Goal: Task Accomplishment & Management: Use online tool/utility

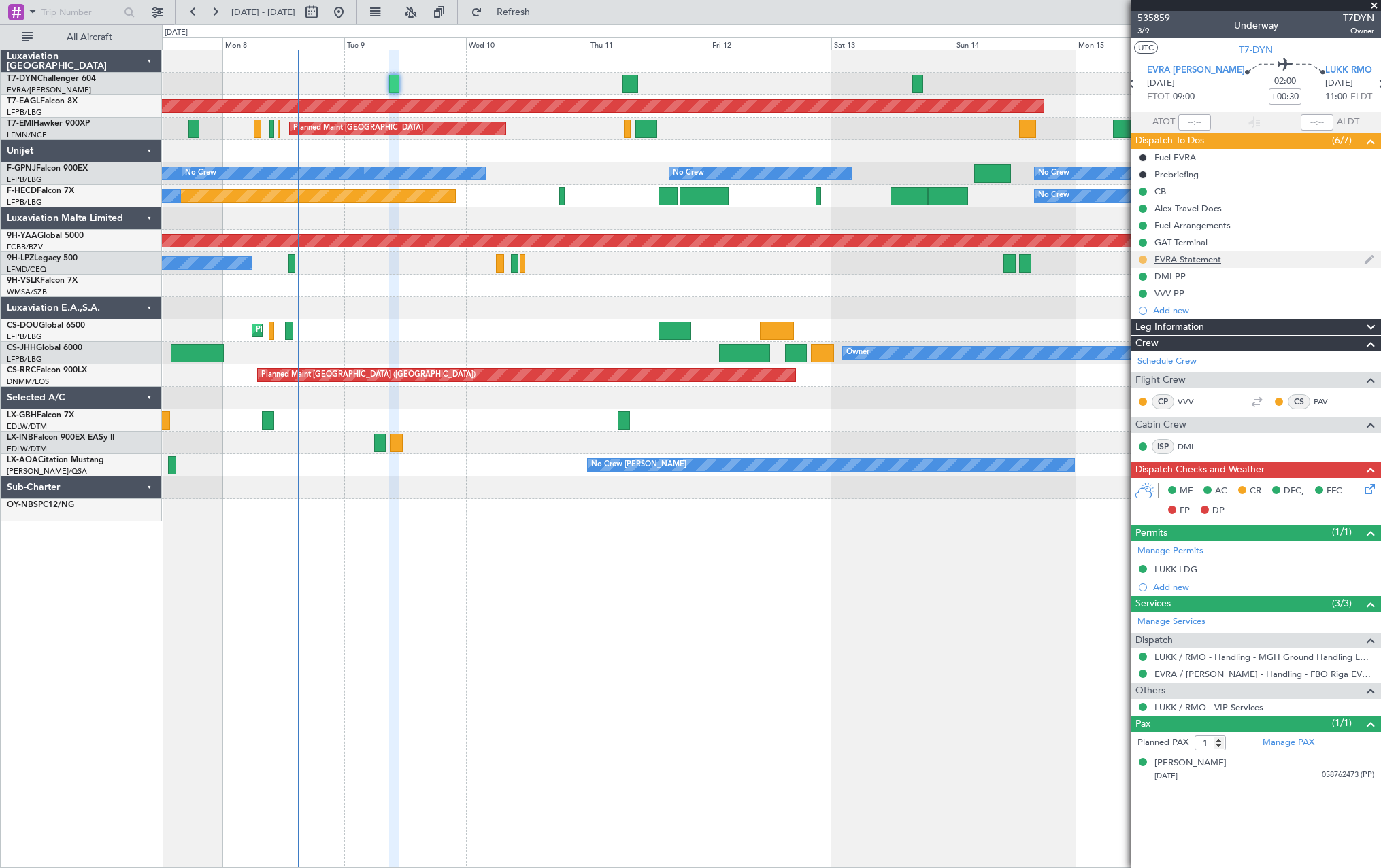
click at [1142, 258] on button at bounding box center [1142, 259] width 8 height 8
click at [1141, 258] on button at bounding box center [1142, 259] width 8 height 8
click at [1119, 321] on span at bounding box center [1116, 319] width 8 height 8
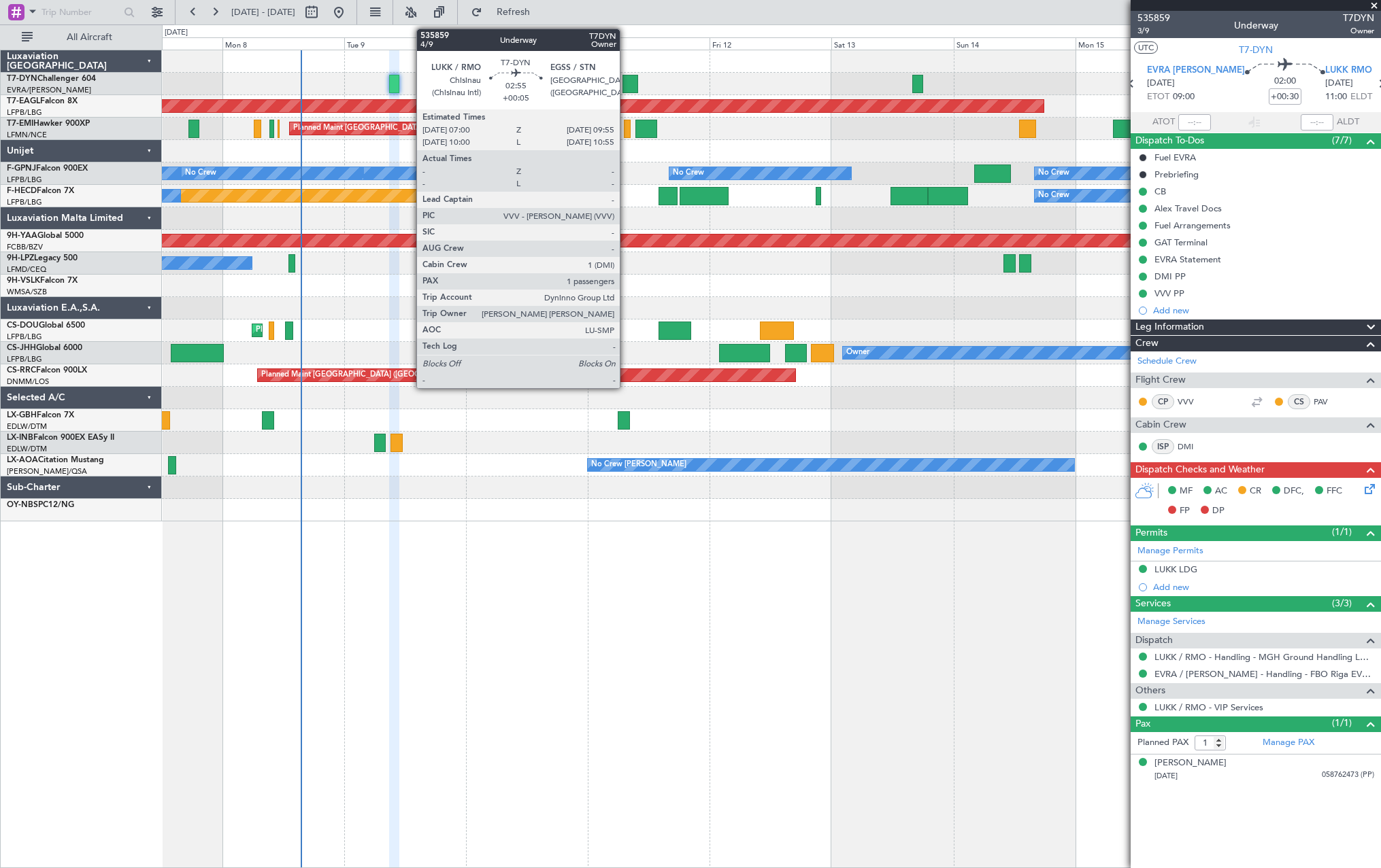
click at [626, 80] on div at bounding box center [630, 83] width 15 height 18
type input "+00:05"
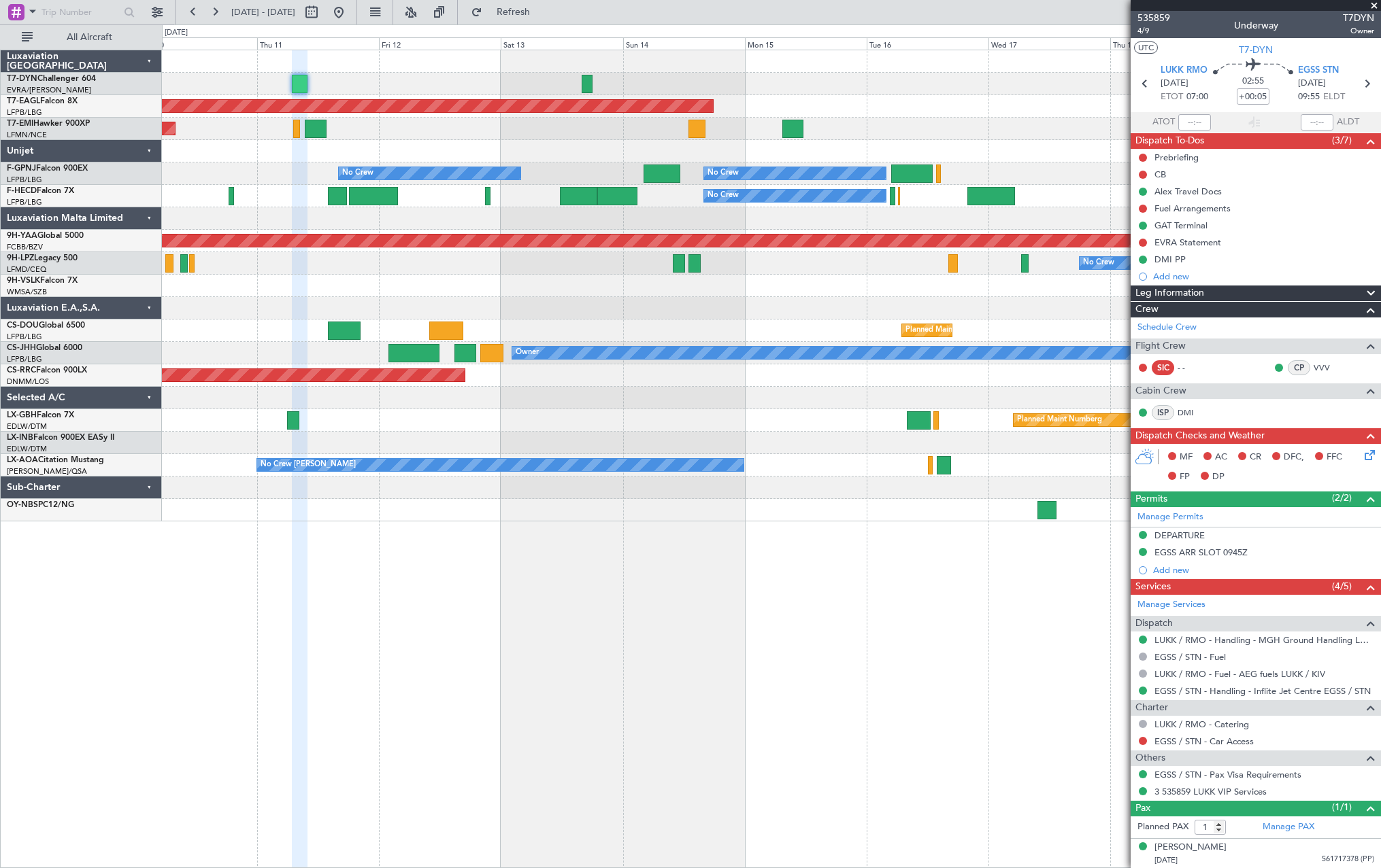
click at [429, 603] on div "Grounded [US_STATE] ([GEOGRAPHIC_DATA]) Planned Maint [GEOGRAPHIC_DATA] No Crew…" at bounding box center [771, 458] width 1219 height 819
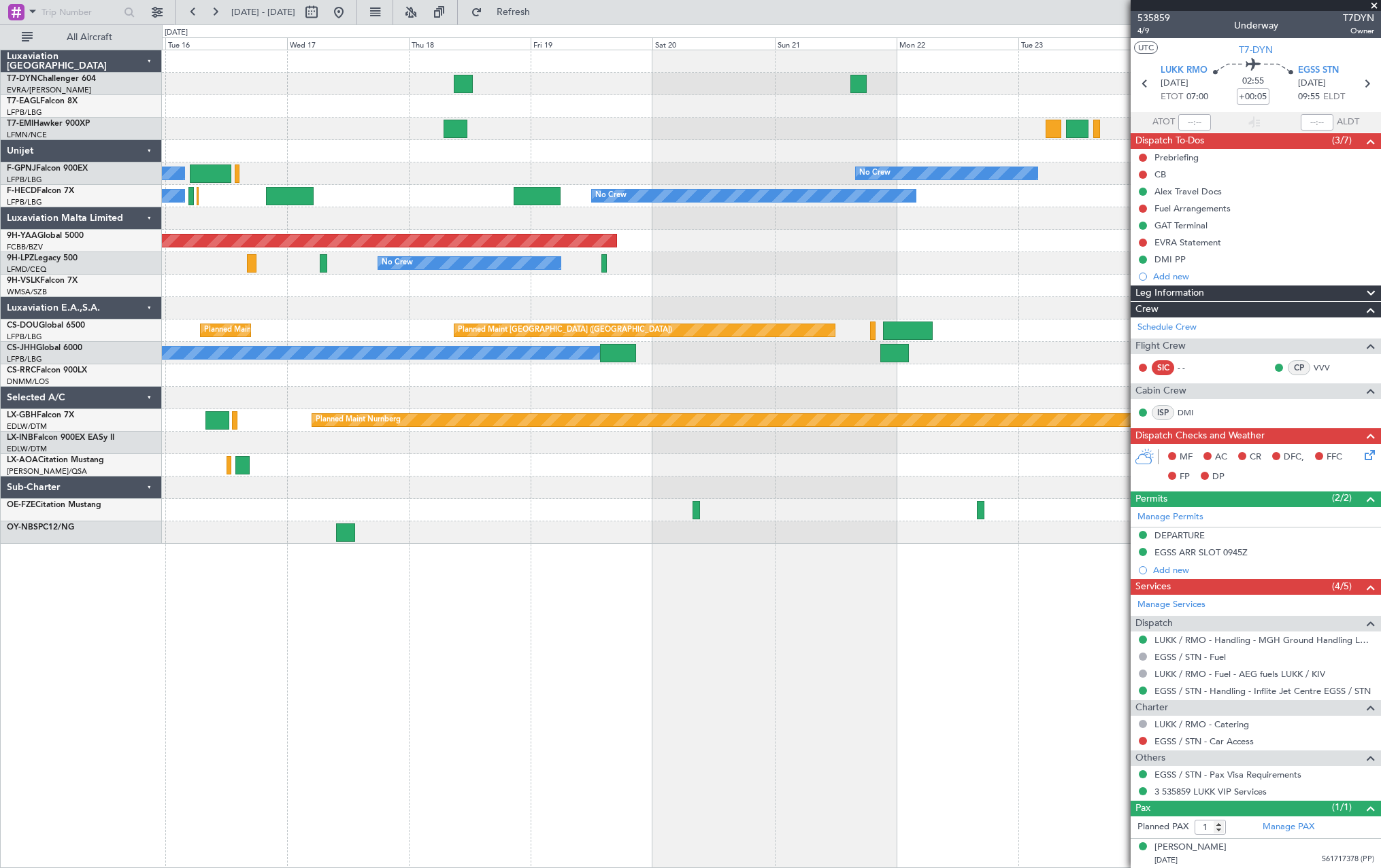
click at [507, 571] on div "Grounded [US_STATE] ([GEOGRAPHIC_DATA]) No Crew No Crew No Crew No Crew No Crew…" at bounding box center [771, 458] width 1219 height 819
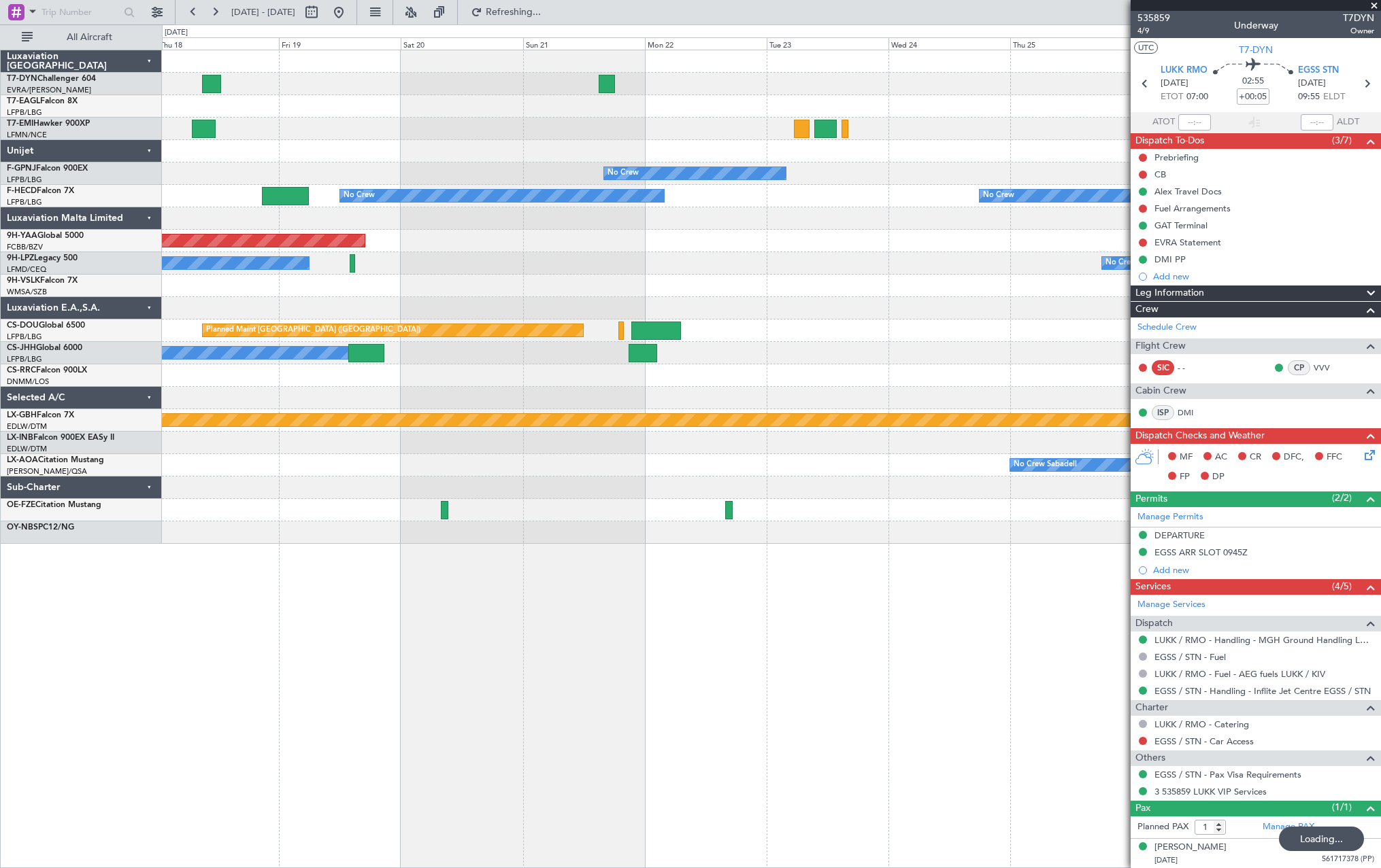
click at [519, 580] on div "No Crew No Crew No Crew No Crew No Crew AOG [GEOGRAPHIC_DATA] (Maya-maya) No Cr…" at bounding box center [771, 458] width 1219 height 819
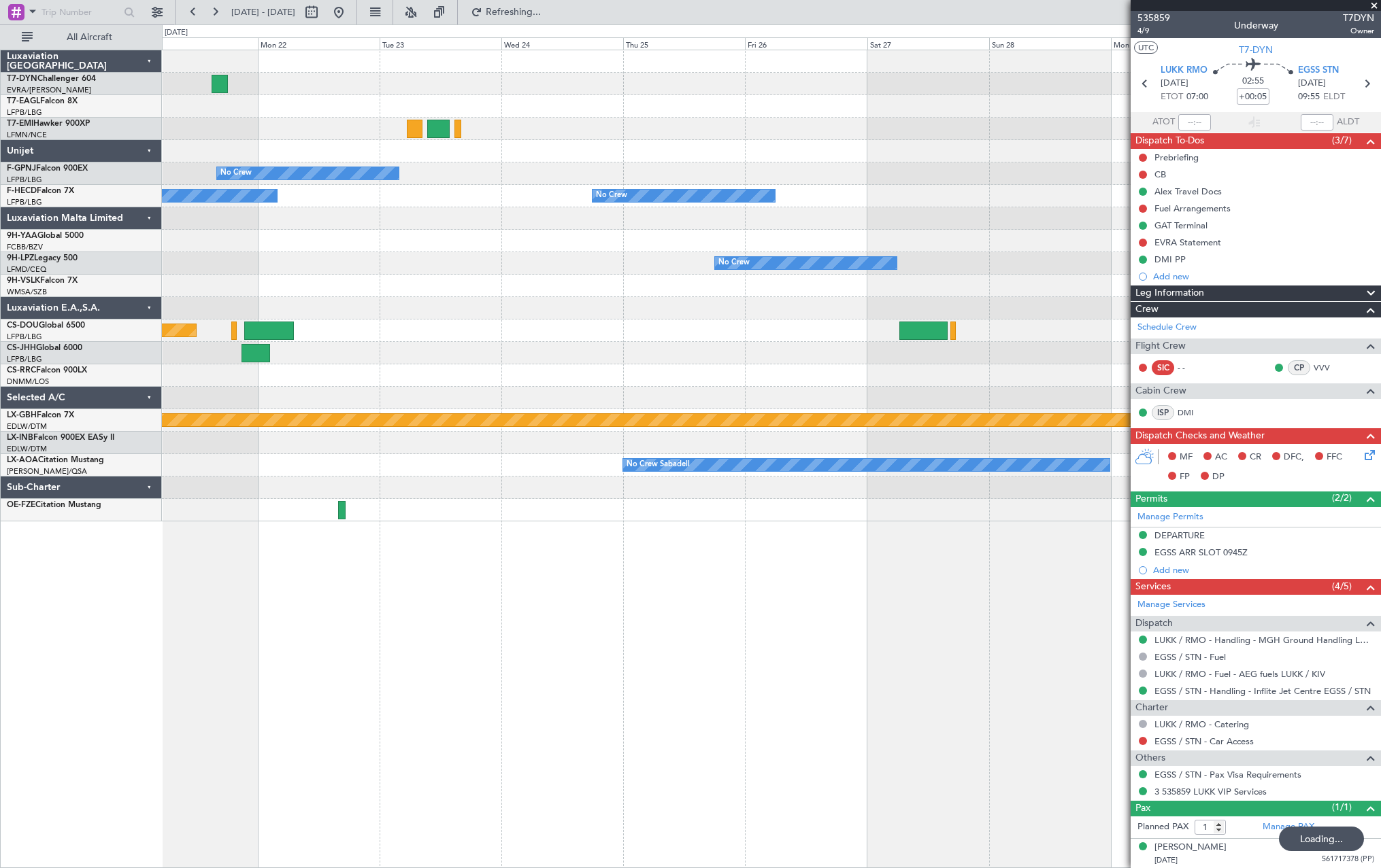
click at [665, 572] on div "No Crew No Crew No Crew No Crew AOG [GEOGRAPHIC_DATA] (Maya-maya) No Crew No Cr…" at bounding box center [771, 458] width 1219 height 819
click at [473, 582] on div "No Crew No Crew No Crew No Crew AOG [GEOGRAPHIC_DATA] (Maya-maya) No Crew No Cr…" at bounding box center [771, 458] width 1219 height 819
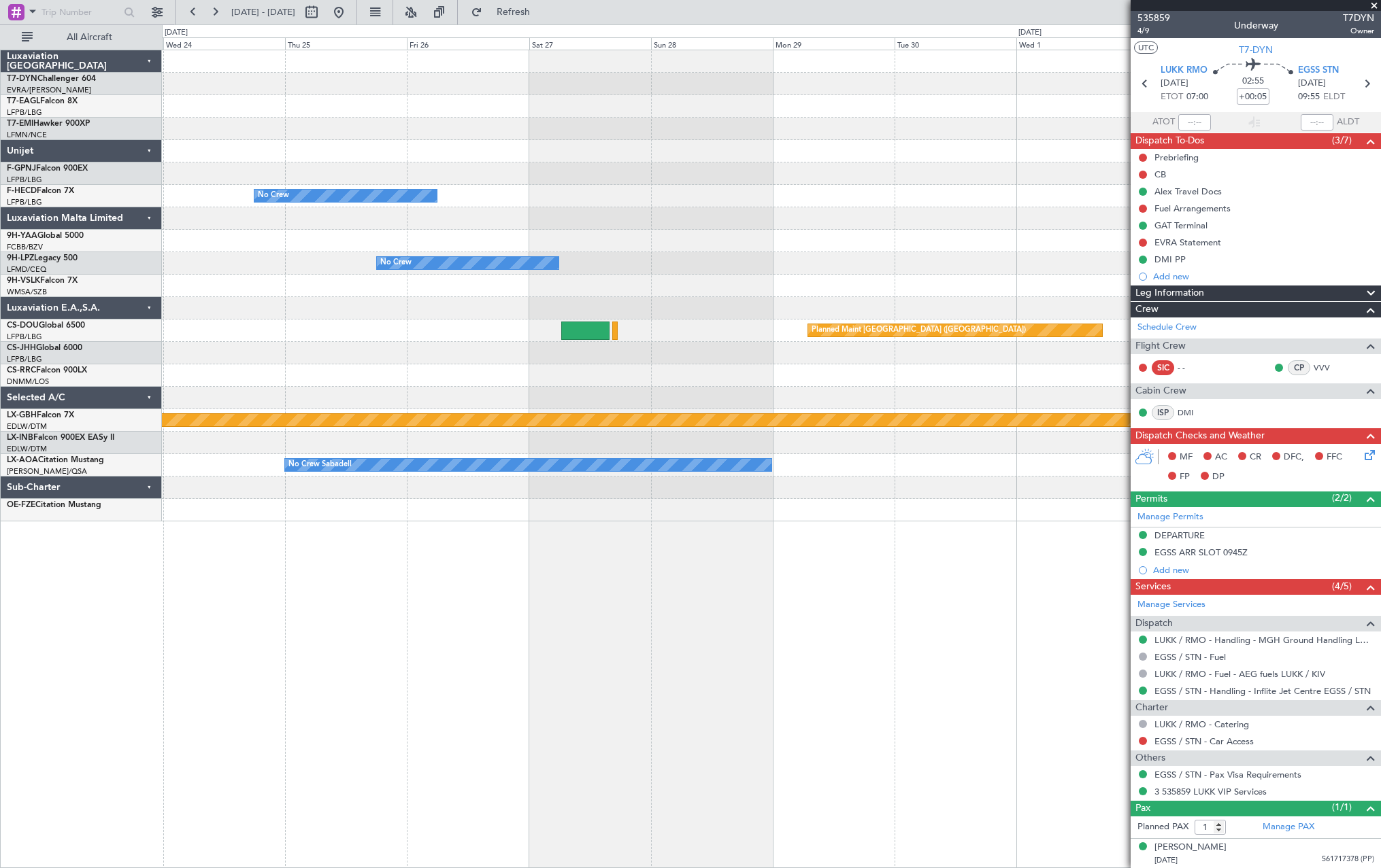
click at [267, 612] on div "No Crew No Crew No Crew No Crew No Crew Planned Maint [GEOGRAPHIC_DATA] ([GEOGR…" at bounding box center [771, 458] width 1219 height 819
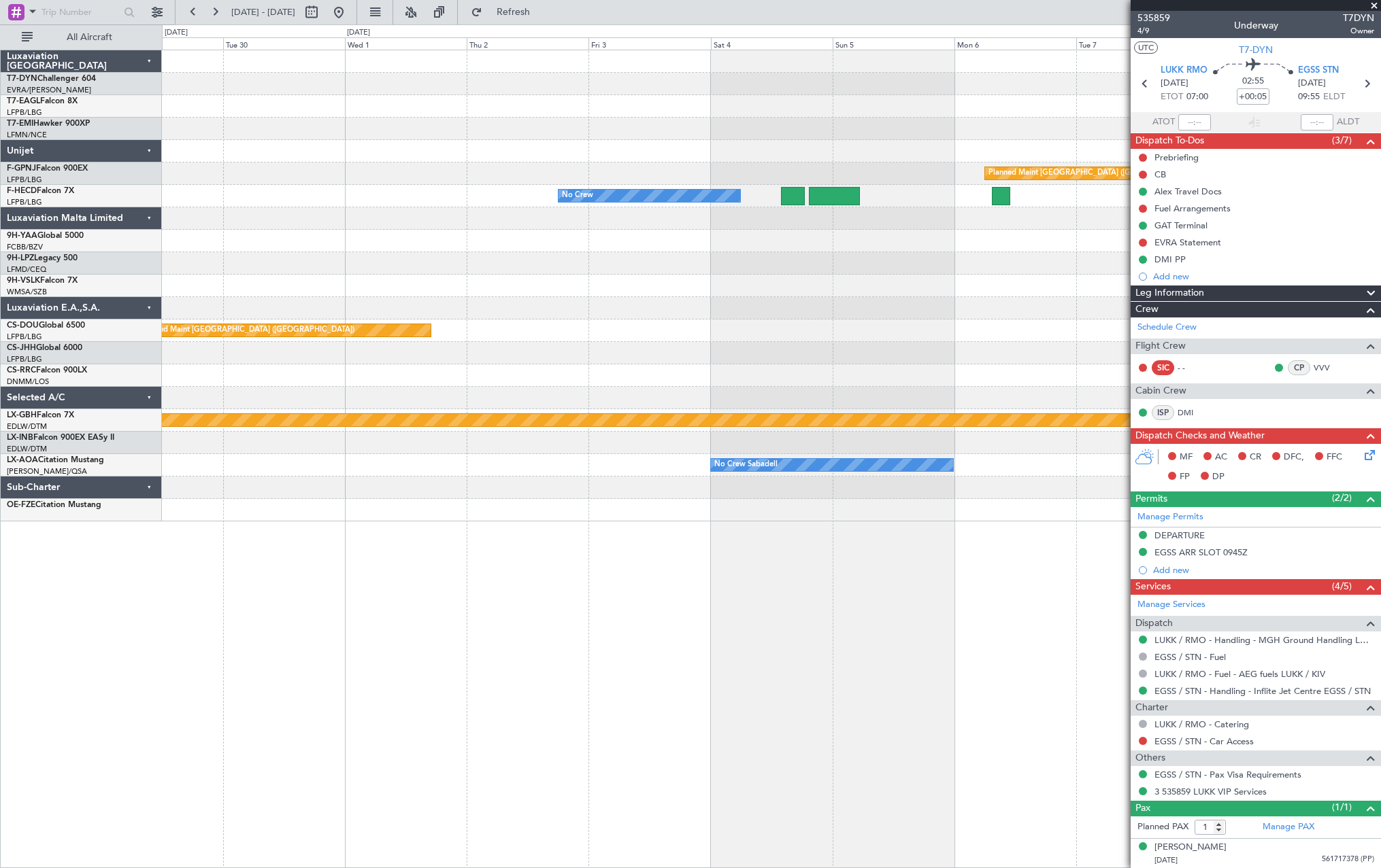
click at [278, 599] on div "Planned Maint [GEOGRAPHIC_DATA] ([GEOGRAPHIC_DATA]) No Crew No Crew No Crew Pla…" at bounding box center [771, 458] width 1219 height 819
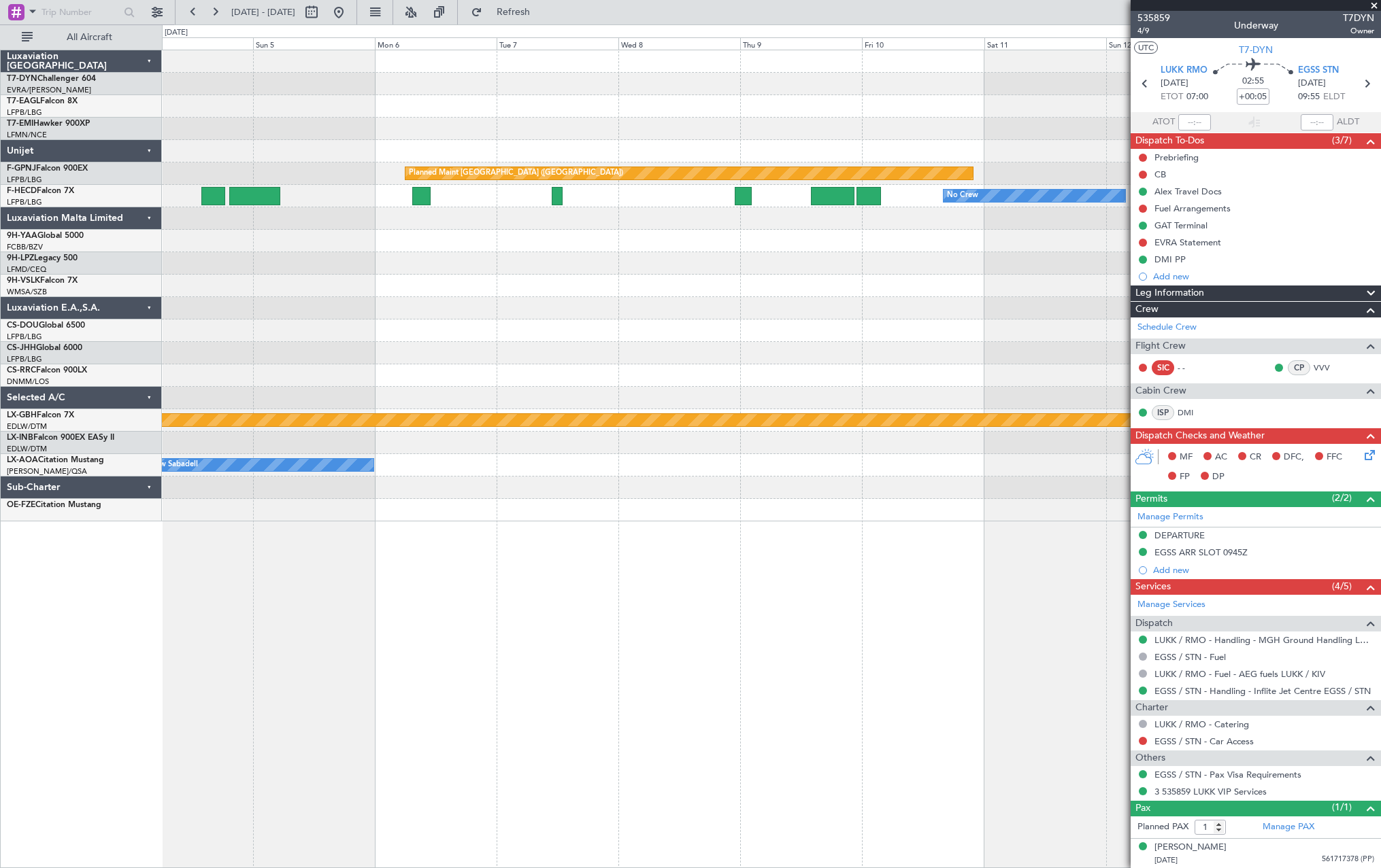
click at [283, 606] on div "Planned Maint [GEOGRAPHIC_DATA] ([GEOGRAPHIC_DATA]) No Crew No Crew Planned Mai…" at bounding box center [771, 458] width 1219 height 819
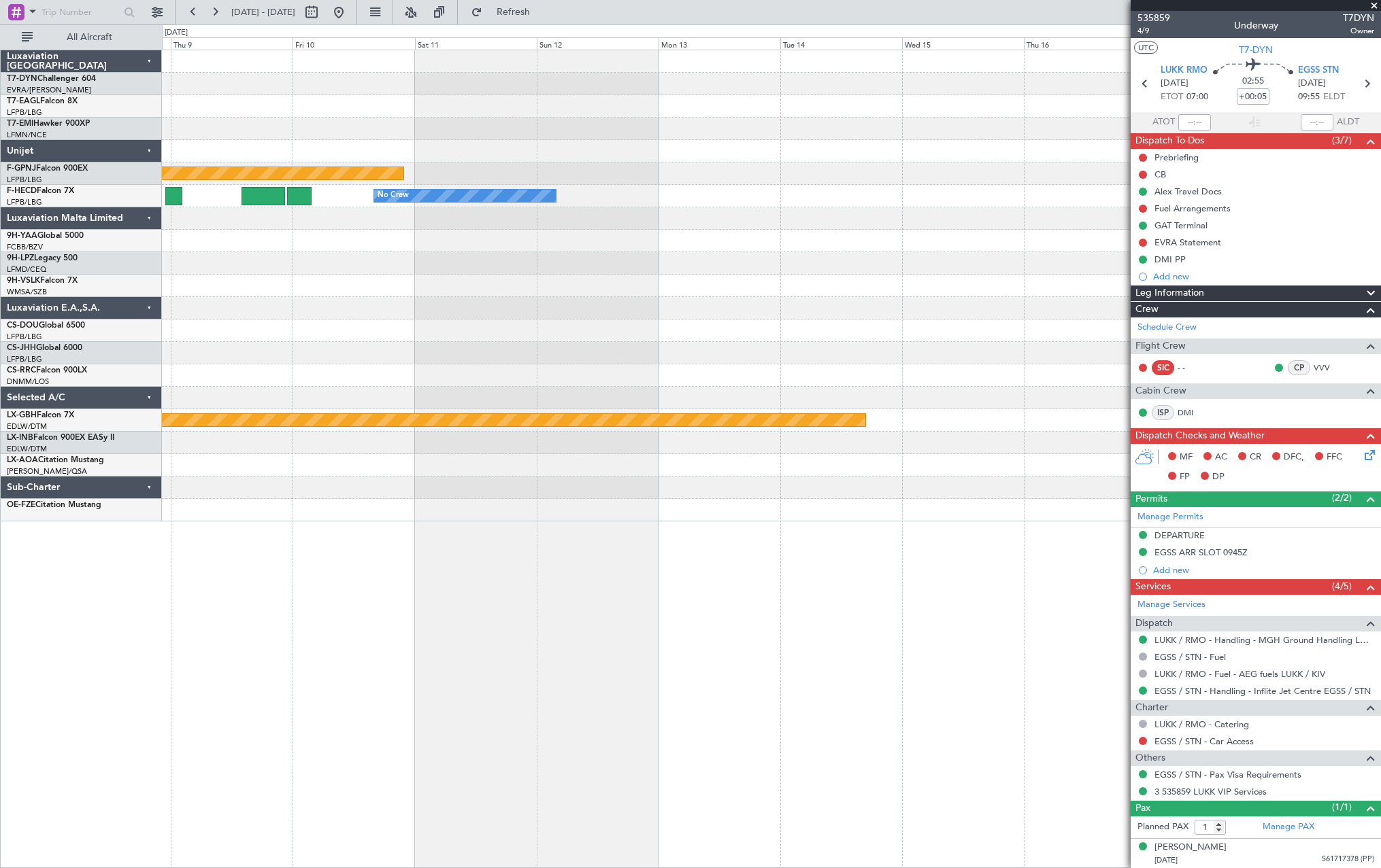
click at [312, 600] on div "Planned Maint [GEOGRAPHIC_DATA] ([GEOGRAPHIC_DATA]) No Crew Planned Maint Nurnb…" at bounding box center [771, 458] width 1219 height 819
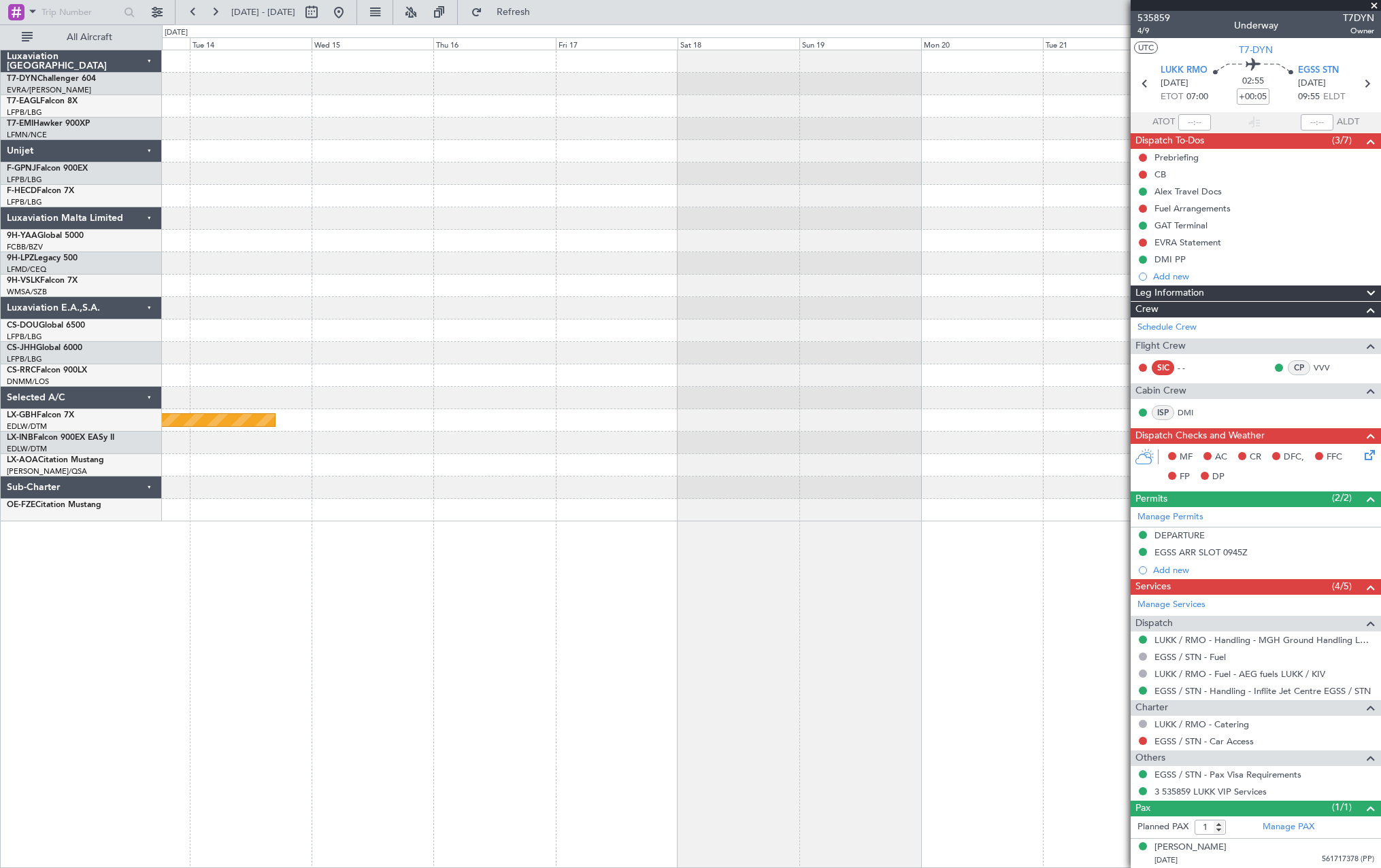
click at [228, 601] on div "No Crew Planned Maint Nurnberg" at bounding box center [771, 458] width 1219 height 819
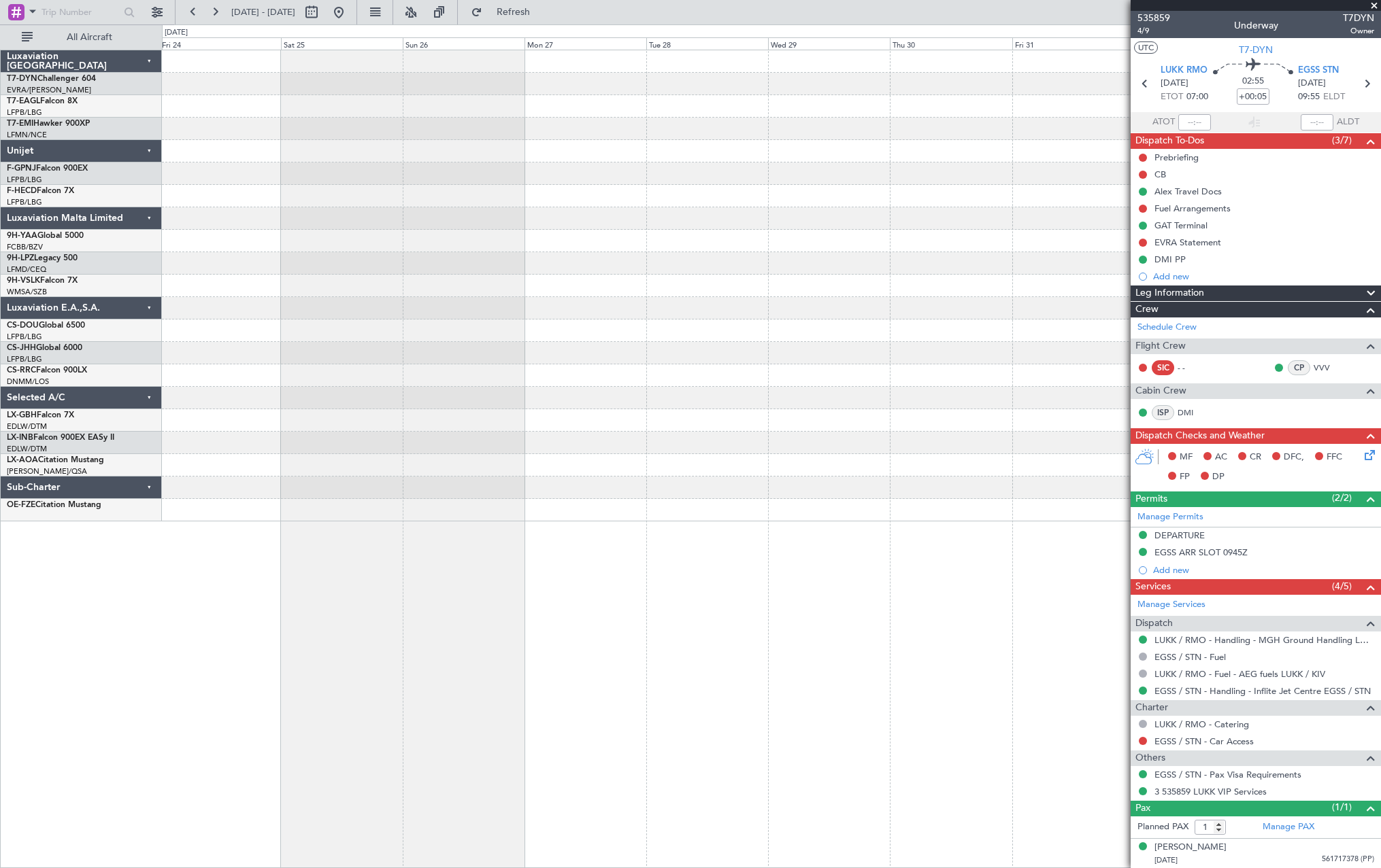
click at [121, 608] on div "Luxaviation [GEOGRAPHIC_DATA] T7-DYN Challenger 604 EVRA/[PERSON_NAME] Riga (Ri…" at bounding box center [690, 446] width 1381 height 844
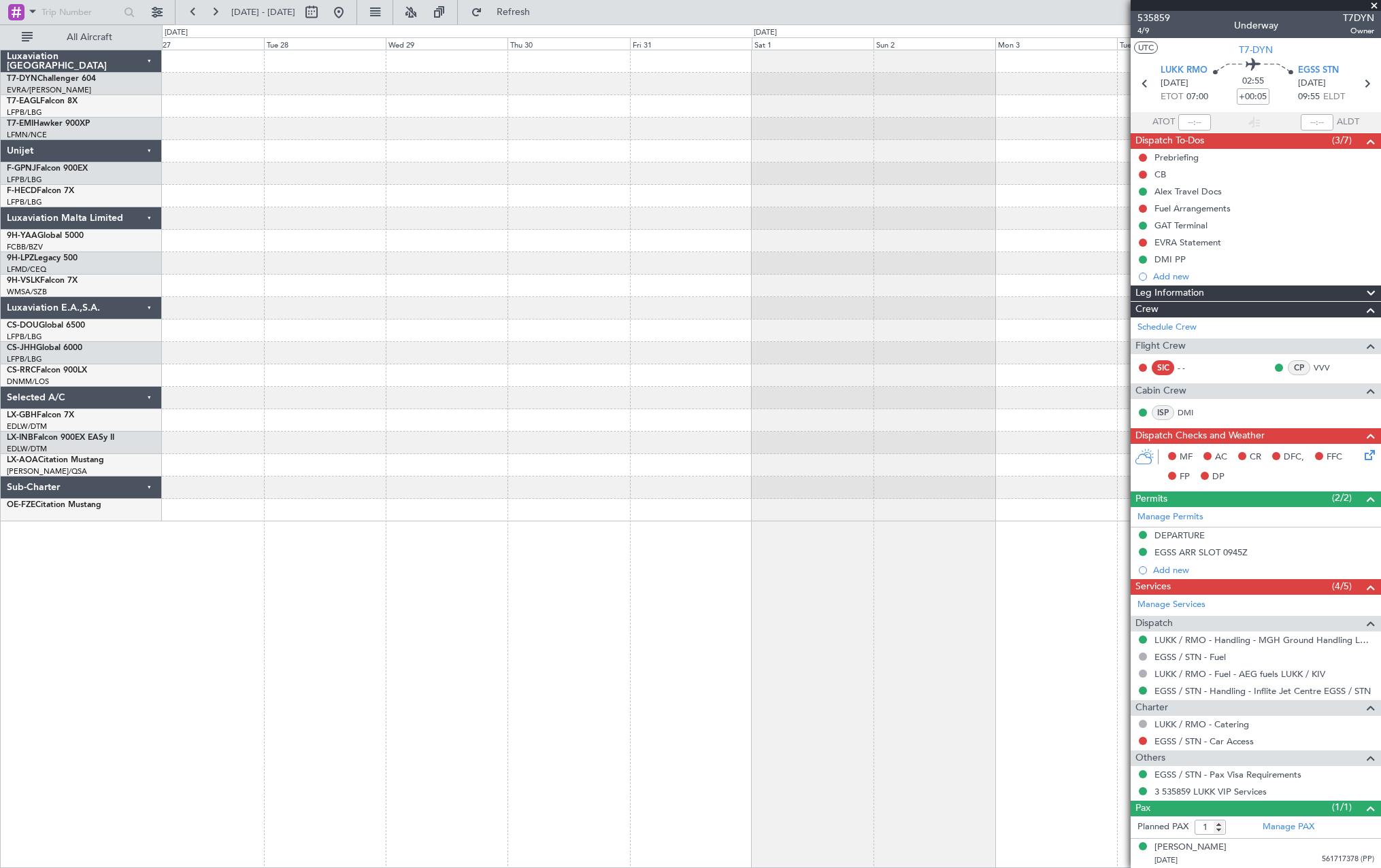
click at [179, 595] on div at bounding box center [771, 458] width 1219 height 819
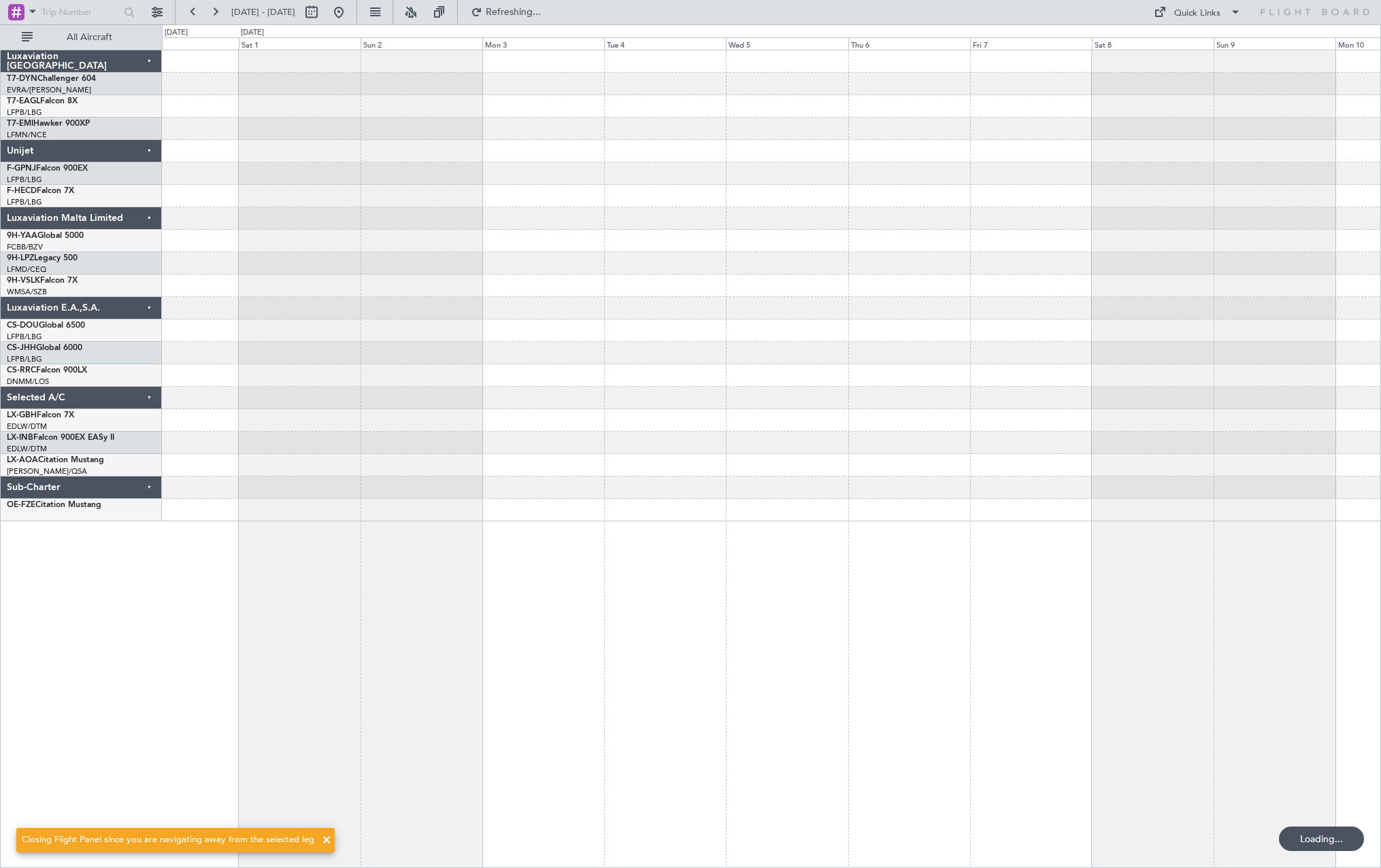
click at [1019, 526] on div at bounding box center [771, 458] width 1219 height 819
click at [1072, 523] on div at bounding box center [771, 458] width 1219 height 819
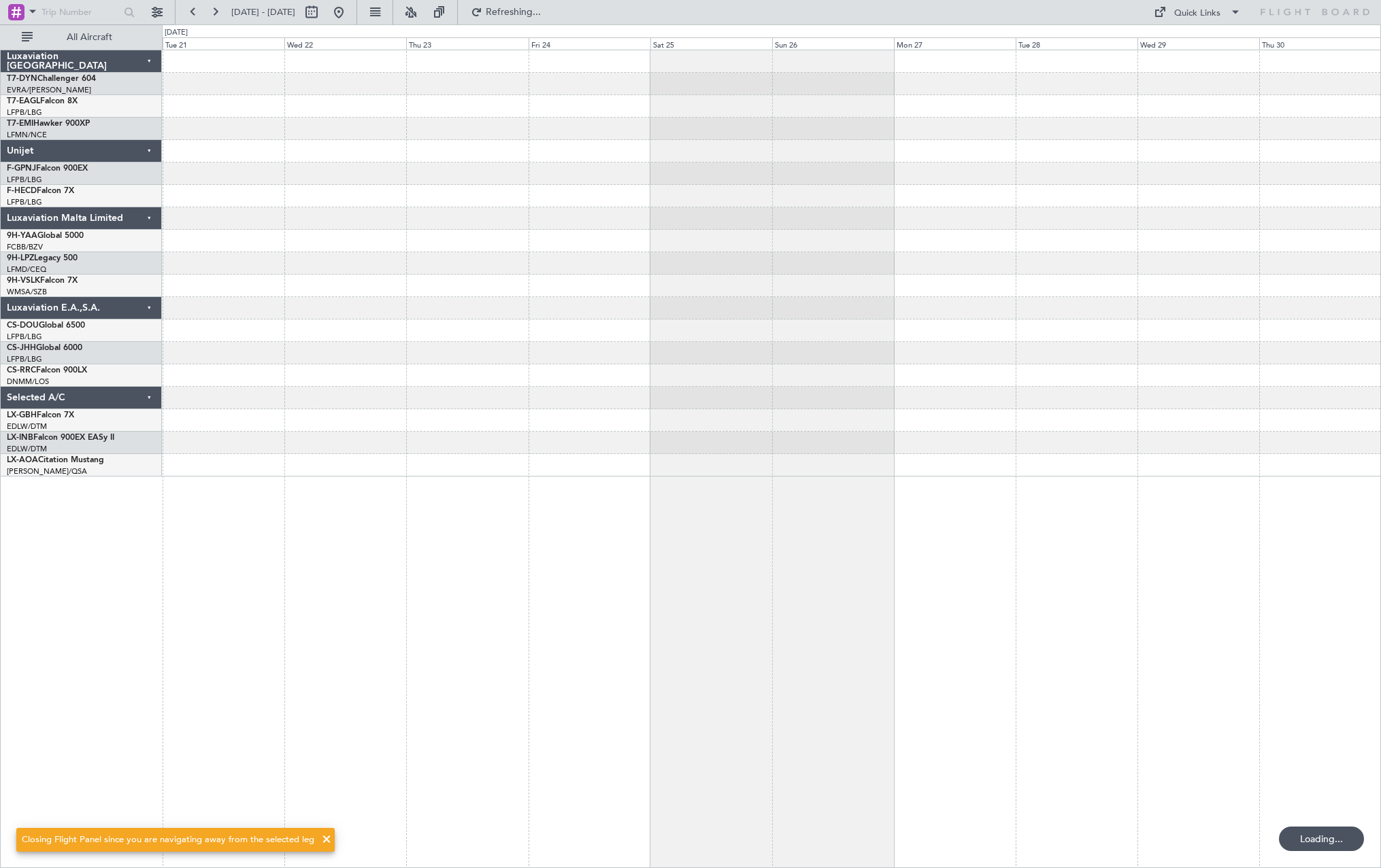
click at [1242, 507] on div at bounding box center [771, 458] width 1219 height 819
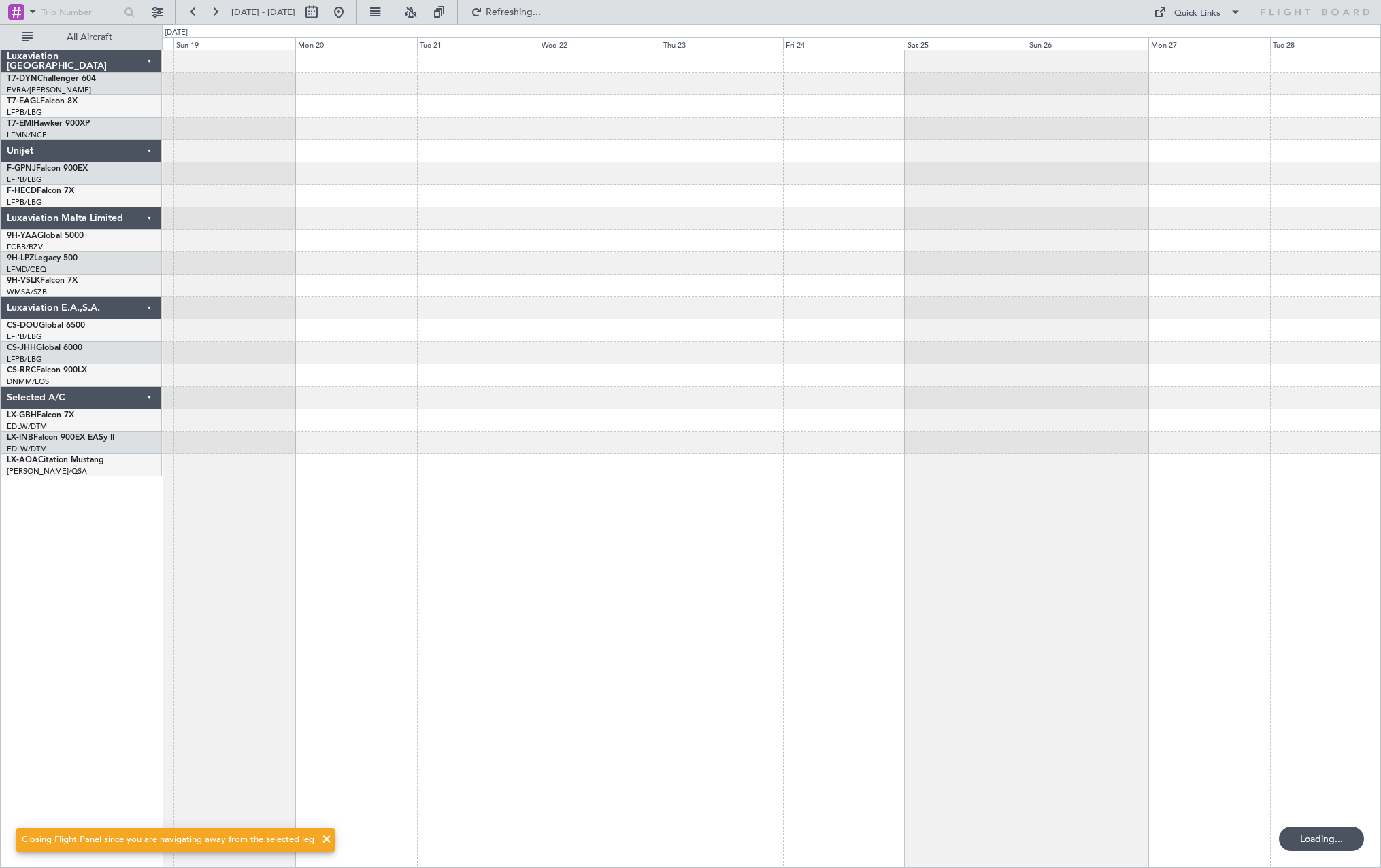
click at [1275, 511] on div at bounding box center [771, 458] width 1219 height 819
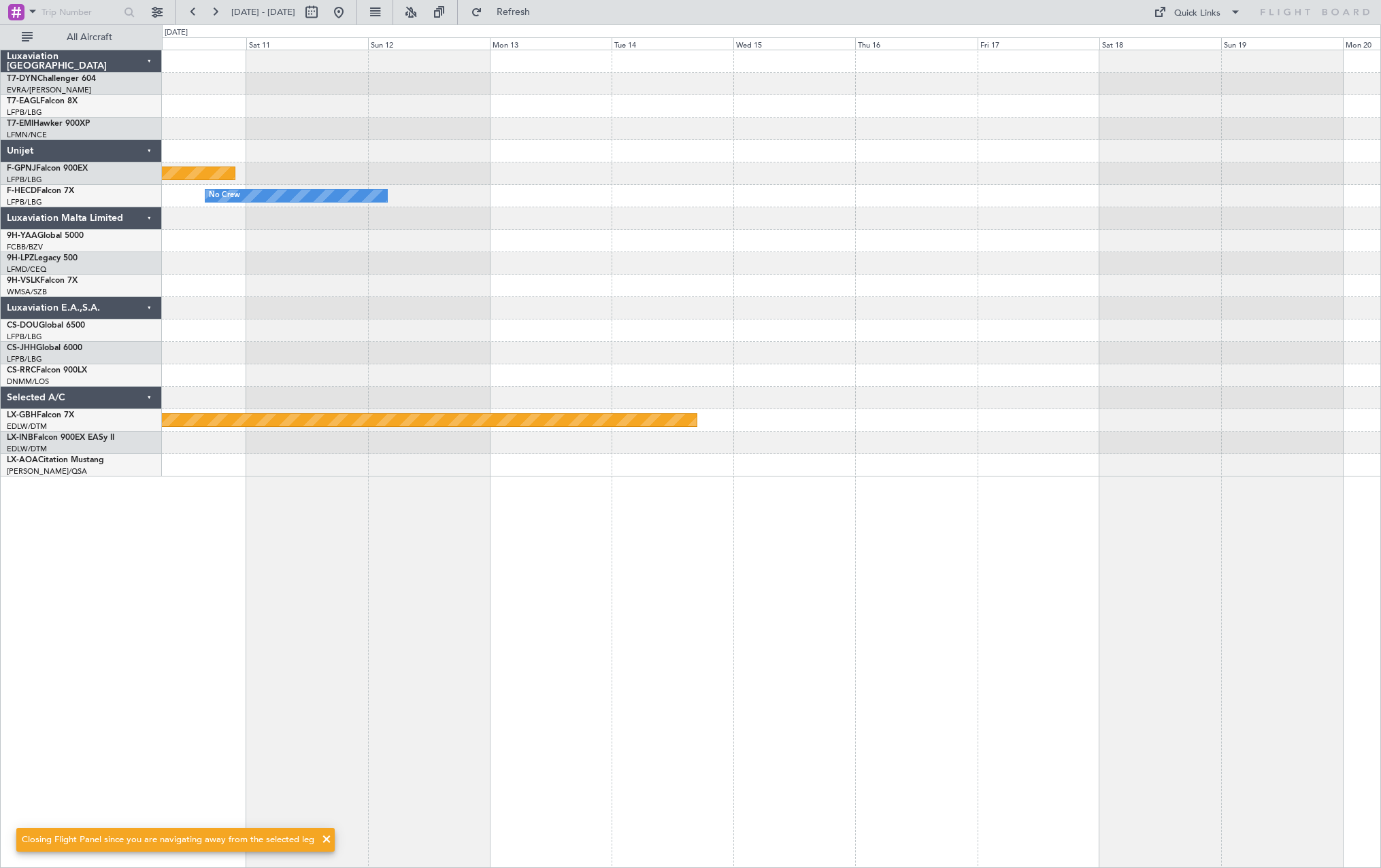
click at [1128, 522] on div "Planned Maint [GEOGRAPHIC_DATA] ([GEOGRAPHIC_DATA]) No Crew Planned Maint Nurnb…" at bounding box center [771, 458] width 1219 height 819
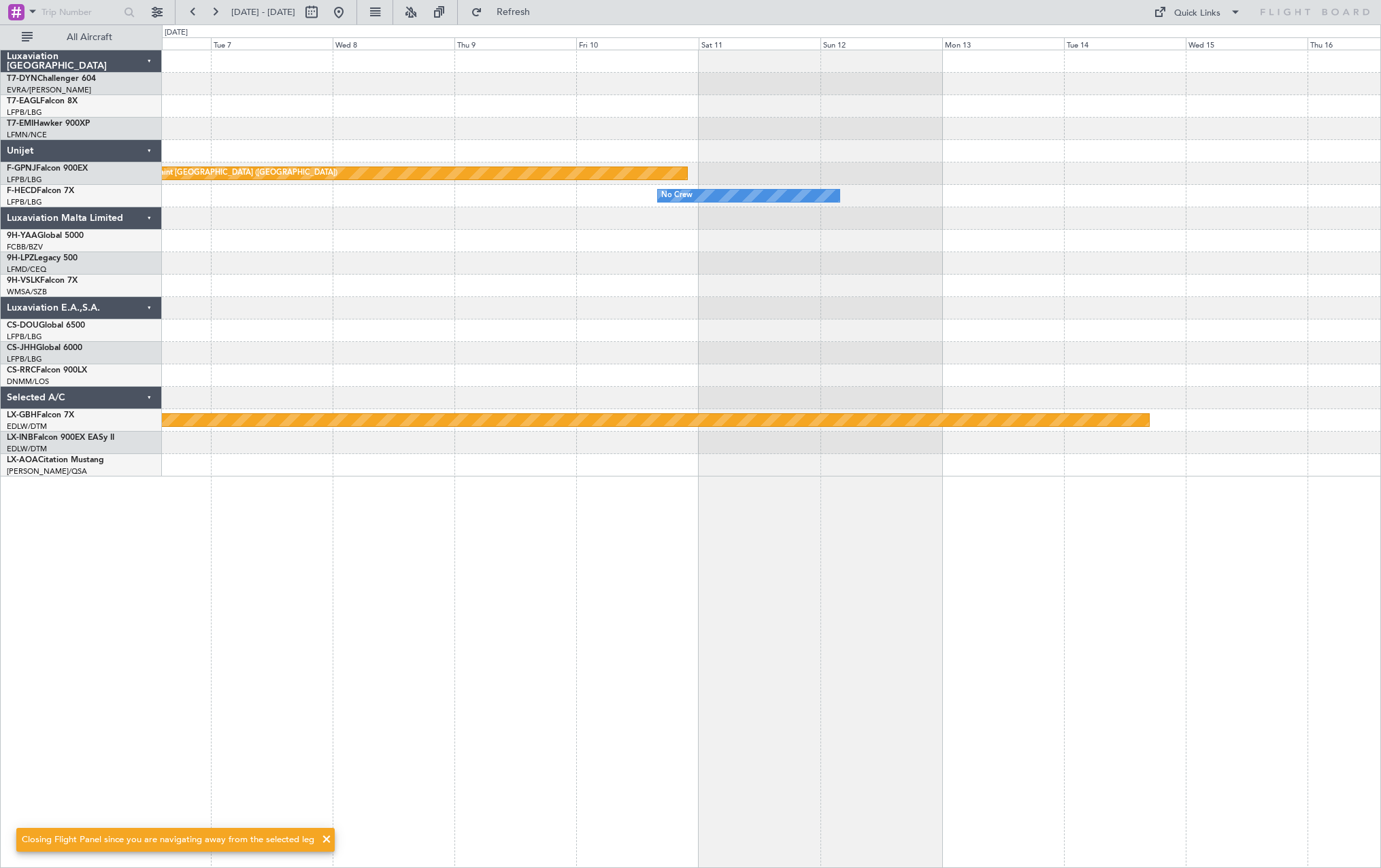
click at [1035, 525] on div "Planned Maint [GEOGRAPHIC_DATA] ([GEOGRAPHIC_DATA]) No Crew Planned Maint Nurnb…" at bounding box center [771, 458] width 1219 height 819
click at [1237, 486] on div "Planned Maint [GEOGRAPHIC_DATA] ([GEOGRAPHIC_DATA]) No Crew Planned Maint Nurnb…" at bounding box center [771, 458] width 1219 height 819
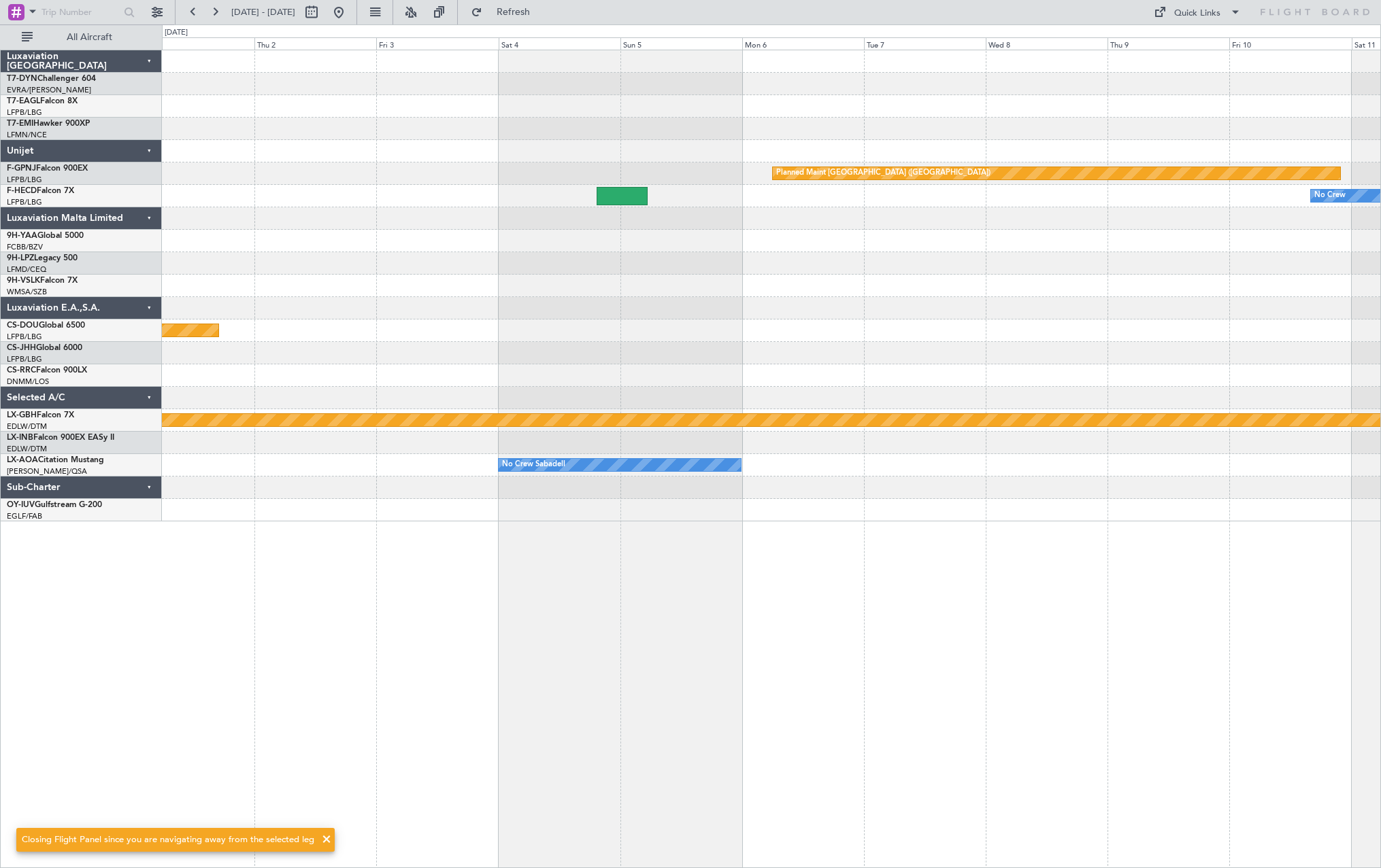
click at [1035, 484] on div "Planned Maint [GEOGRAPHIC_DATA] ([GEOGRAPHIC_DATA]) No Crew Planned Maint [GEOG…" at bounding box center [771, 458] width 1219 height 819
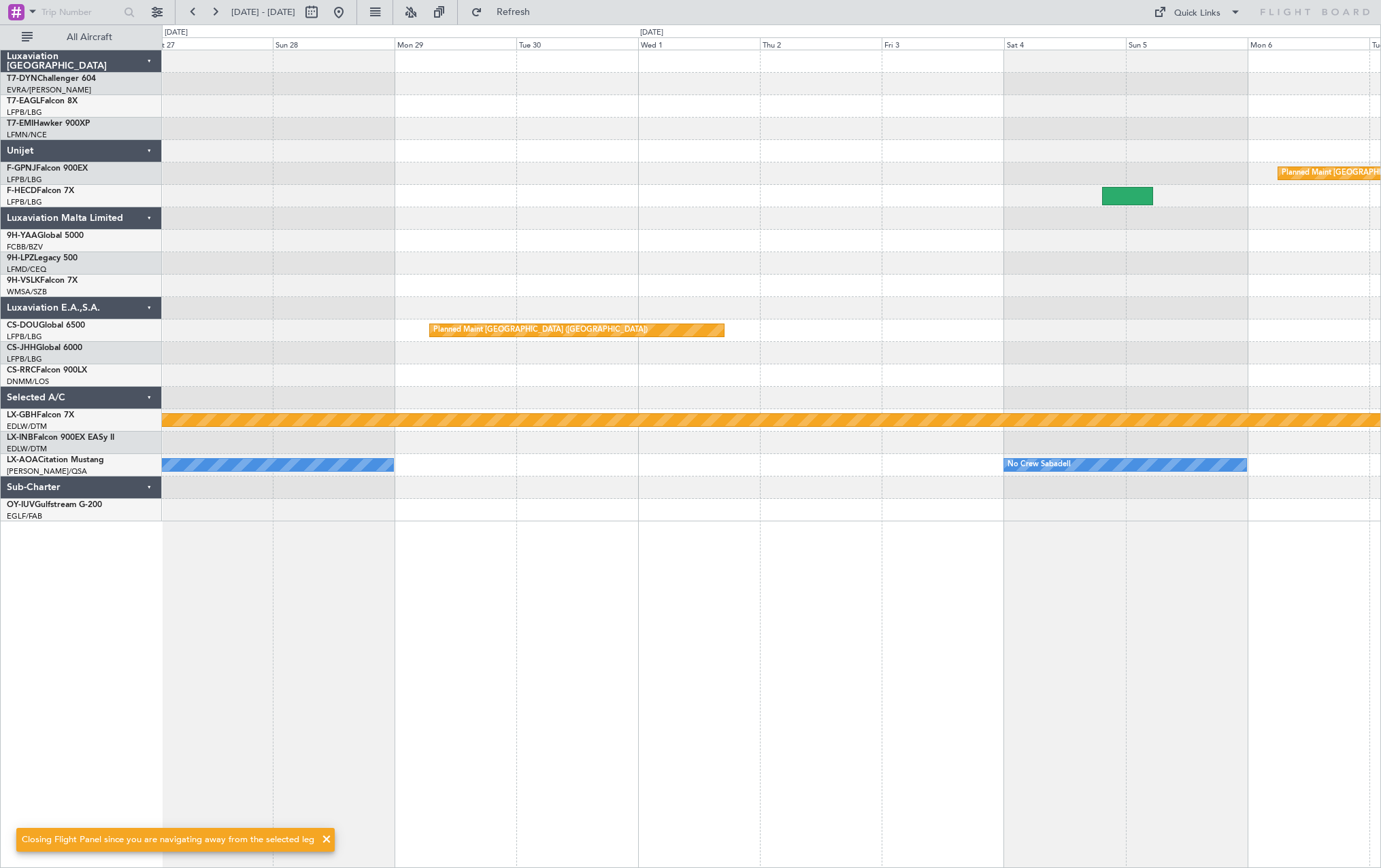
click at [1159, 492] on div "Planned Maint [GEOGRAPHIC_DATA] ([GEOGRAPHIC_DATA]) No Crew Planned Maint [GEOG…" at bounding box center [771, 286] width 1219 height 471
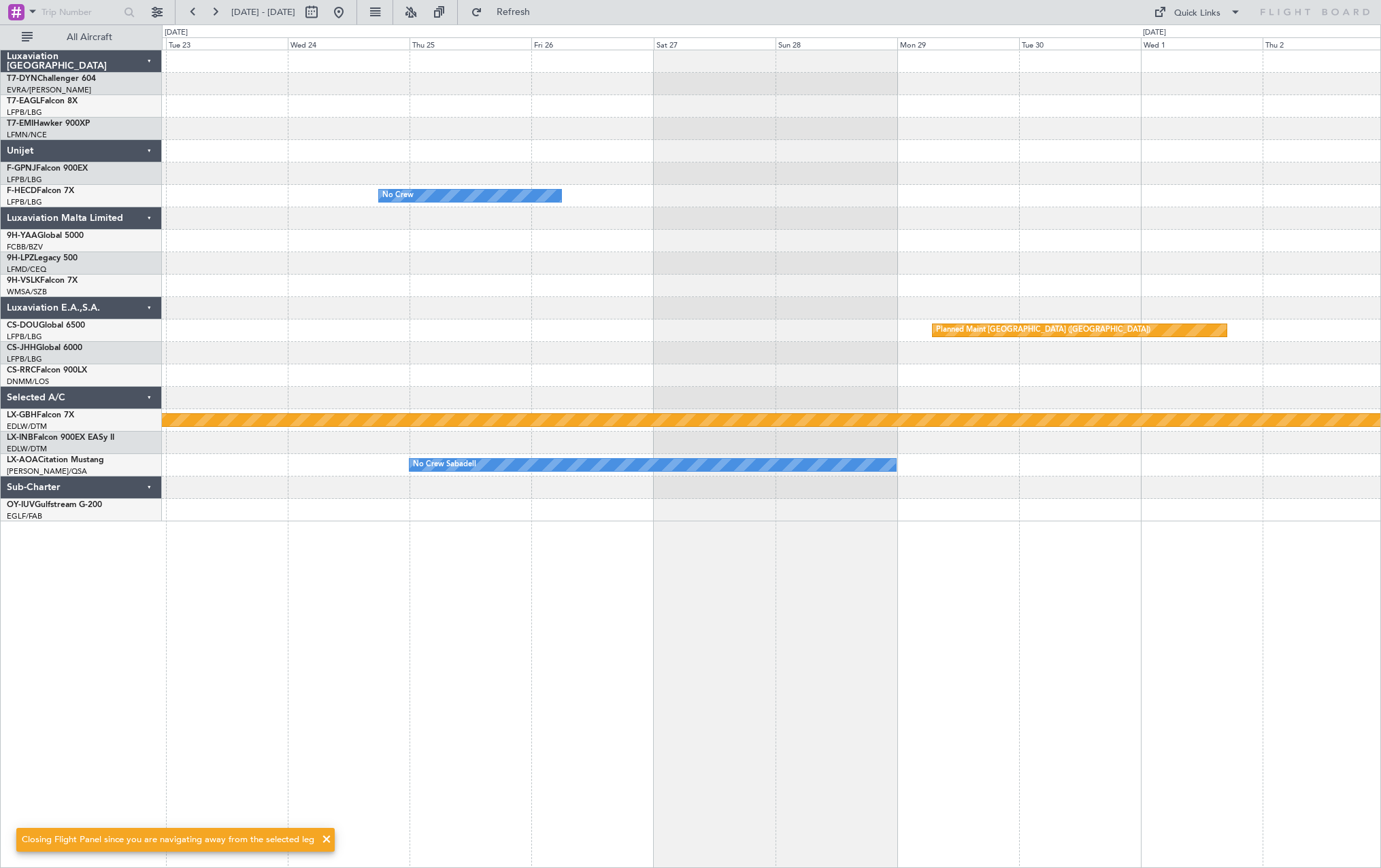
click at [1077, 491] on div "No Crew No Crew Planned Maint [GEOGRAPHIC_DATA] ([GEOGRAPHIC_DATA]) Planned Mai…" at bounding box center [771, 458] width 1219 height 819
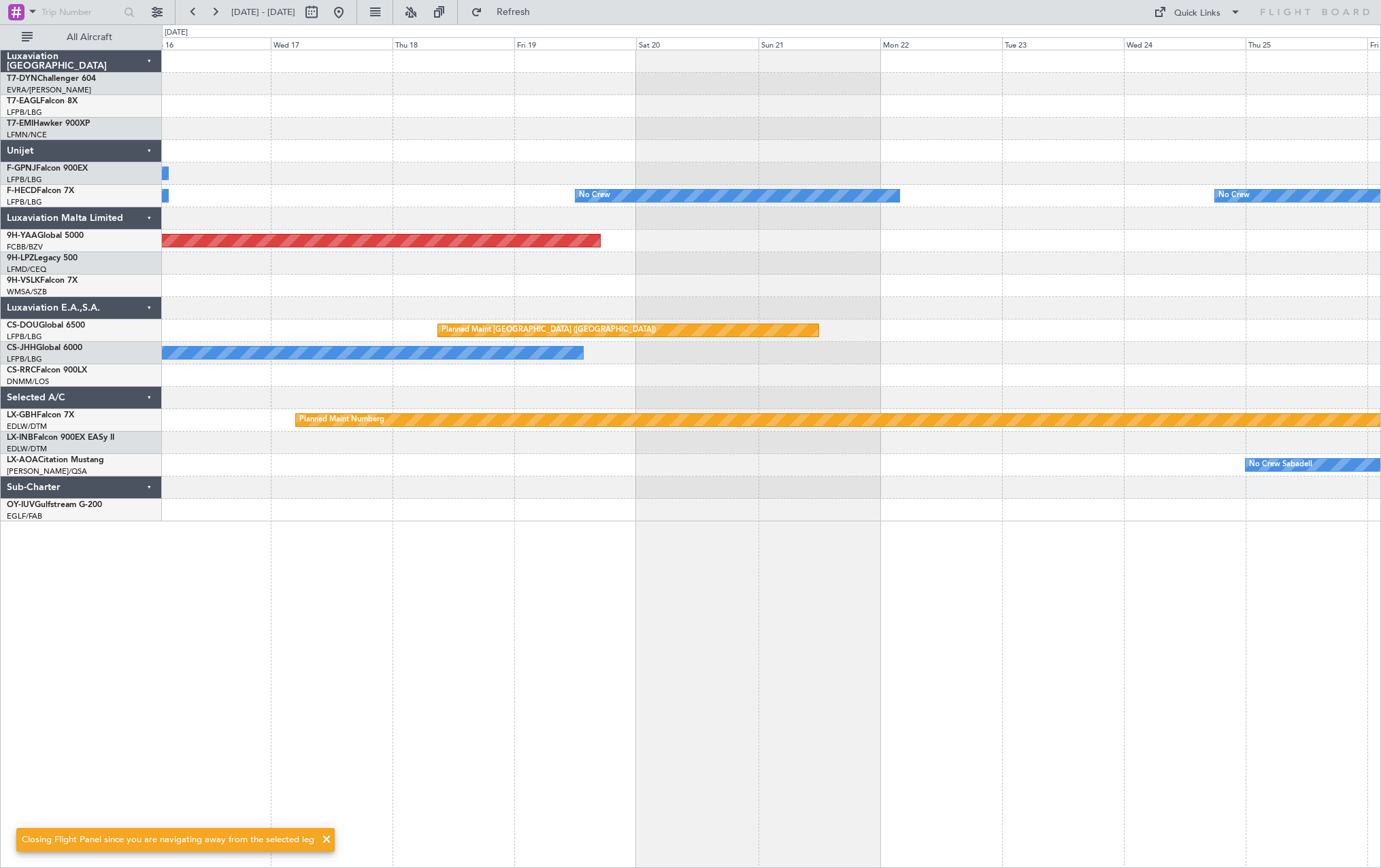
click at [983, 497] on div "Grounded [US_STATE] ([GEOGRAPHIC_DATA]) No Crew No Crew No Crew No Crew AOG [GE…" at bounding box center [771, 458] width 1219 height 819
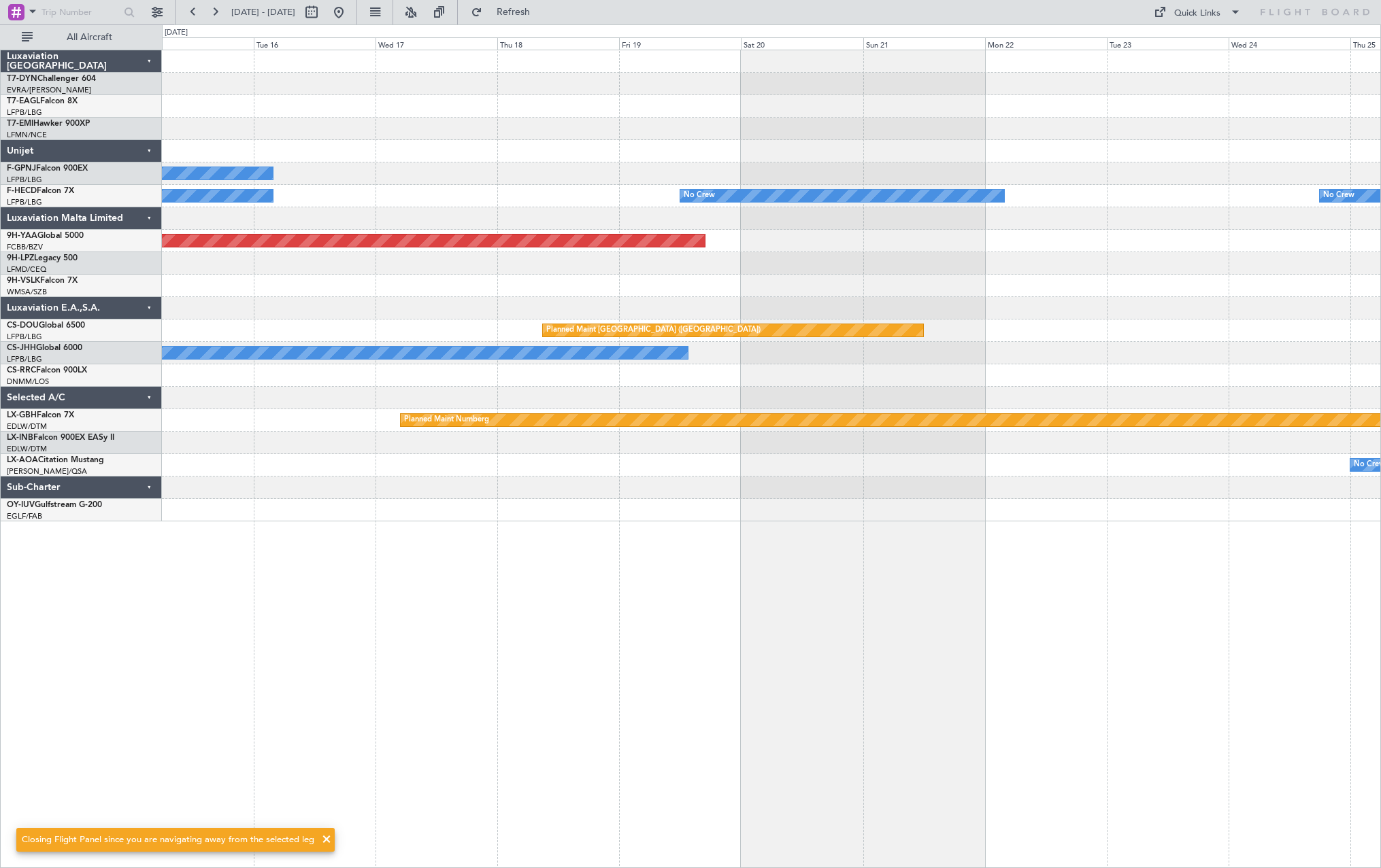
click at [1049, 484] on div "Grounded [US_STATE] ([GEOGRAPHIC_DATA]) No Crew No Crew No Crew No Crew AOG [GE…" at bounding box center [771, 286] width 1219 height 471
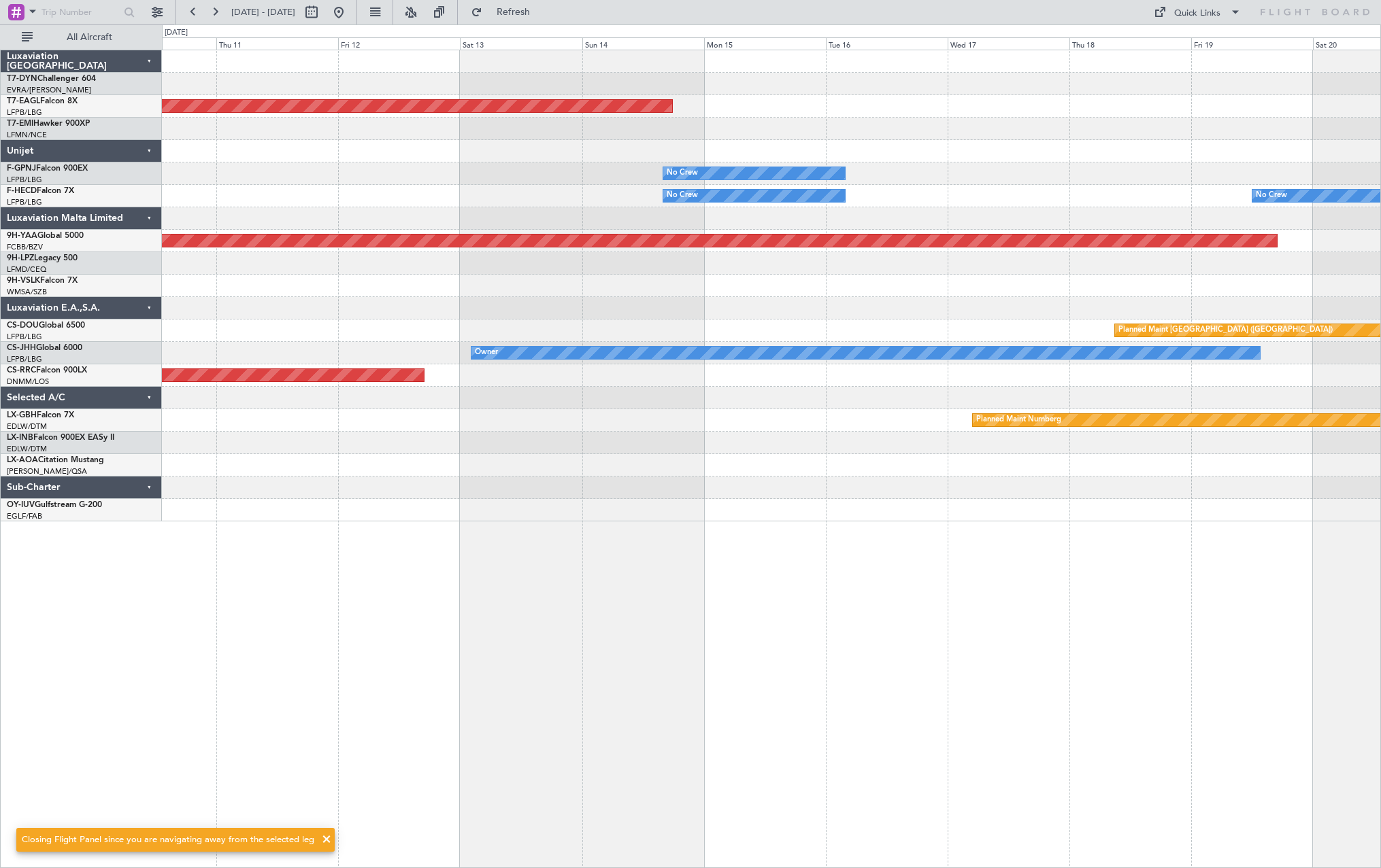
click at [1042, 454] on div "Grounded [US_STATE] ([GEOGRAPHIC_DATA]) Planned Maint [GEOGRAPHIC_DATA] No Crew…" at bounding box center [771, 458] width 1219 height 819
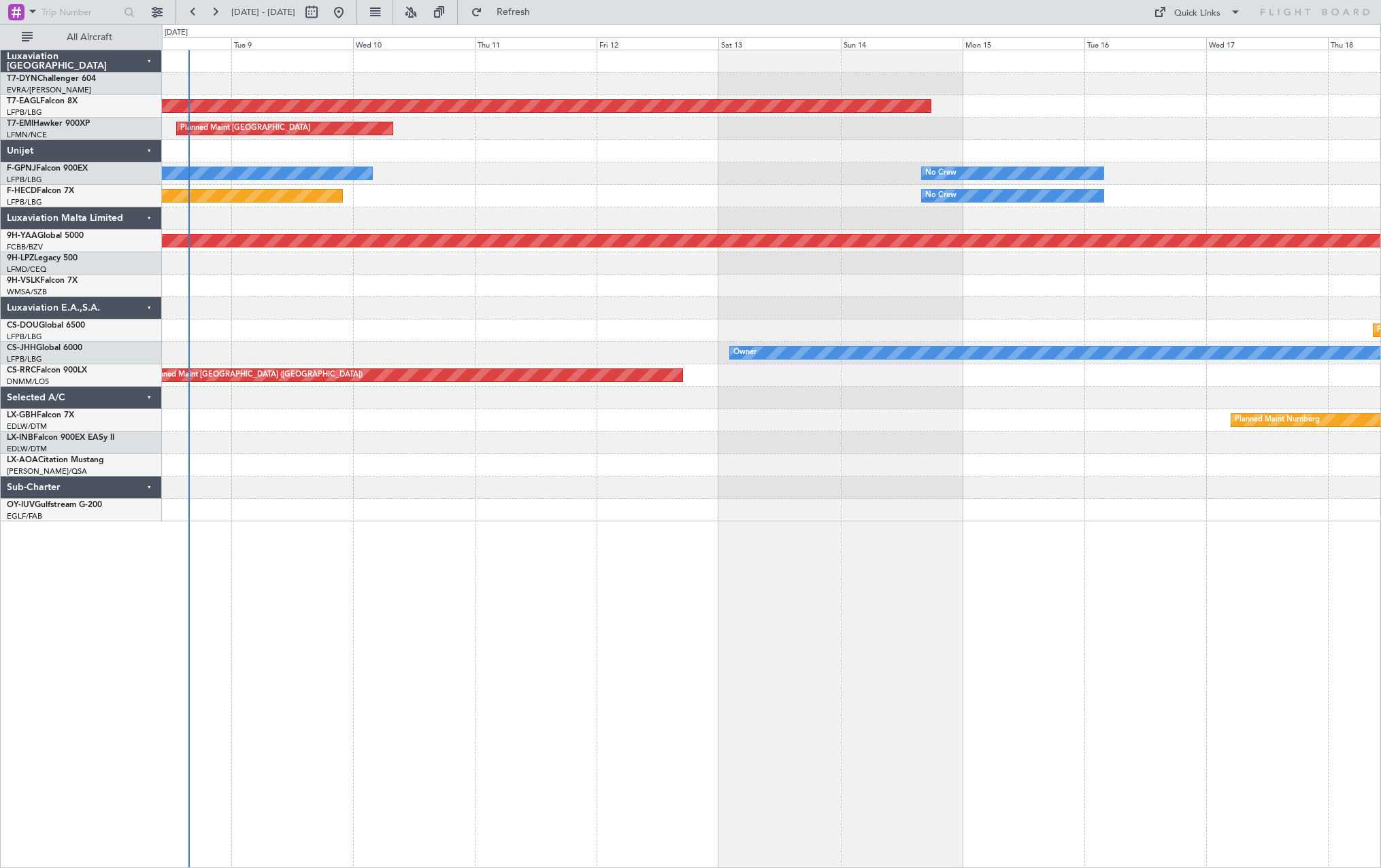
click at [570, 495] on div "Grounded [US_STATE] ([GEOGRAPHIC_DATA]) Planned Maint [GEOGRAPHIC_DATA] No Crew…" at bounding box center [771, 286] width 1219 height 471
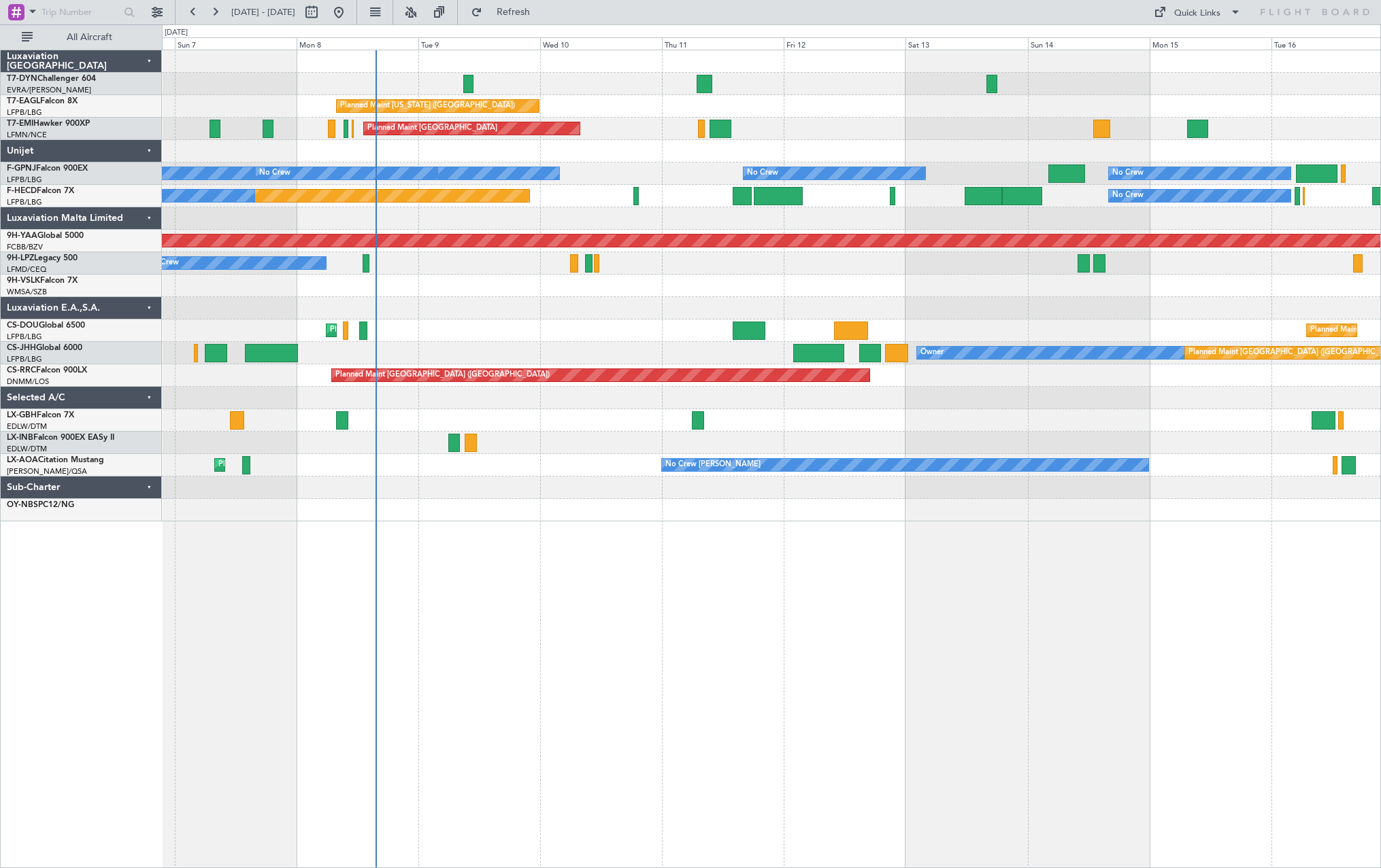
click at [598, 427] on div "Planned Maint Nurnberg Planned Maint [GEOGRAPHIC_DATA] ([GEOGRAPHIC_DATA])" at bounding box center [771, 421] width 1219 height 22
